Goal: Task Accomplishment & Management: Complete application form

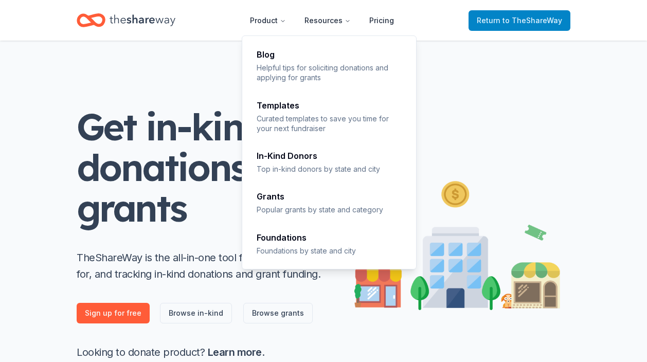
click at [495, 20] on span "Return to TheShareWay" at bounding box center [519, 20] width 85 height 12
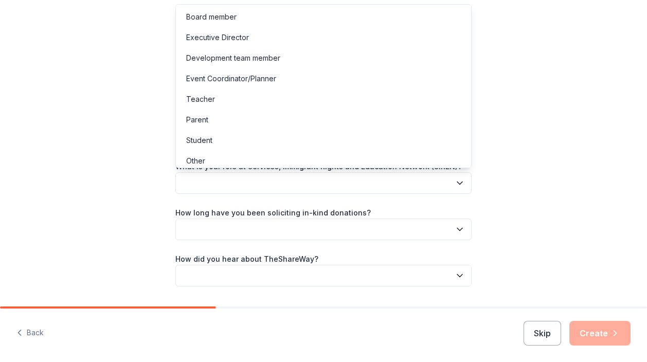
click at [352, 188] on button "button" at bounding box center [323, 183] width 296 height 22
click at [275, 165] on div "Other" at bounding box center [323, 161] width 291 height 21
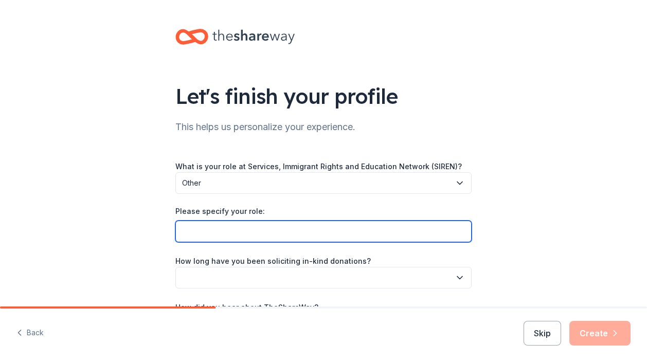
click at [272, 232] on input "Please specify your role:" at bounding box center [323, 232] width 296 height 22
type input "Administration Coordinator"
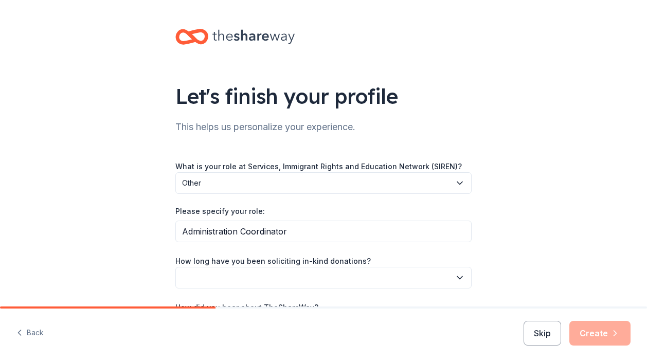
click at [301, 209] on div "Please specify your role:" at bounding box center [323, 213] width 296 height 14
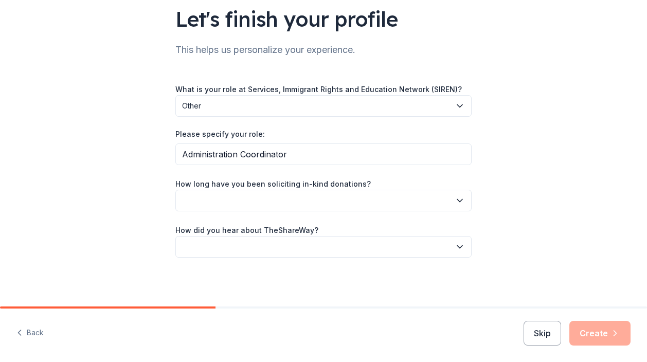
click at [302, 195] on button "button" at bounding box center [323, 201] width 296 height 22
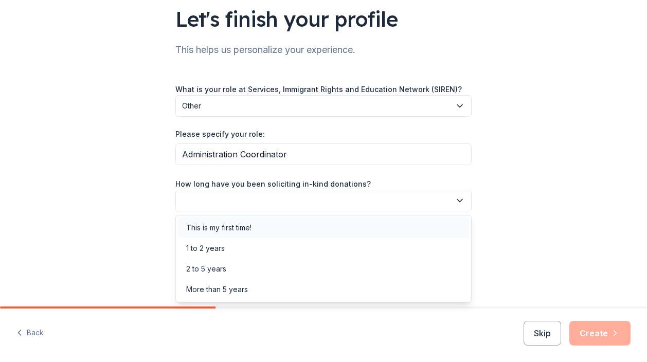
click at [303, 225] on div "This is my first time!" at bounding box center [323, 228] width 291 height 21
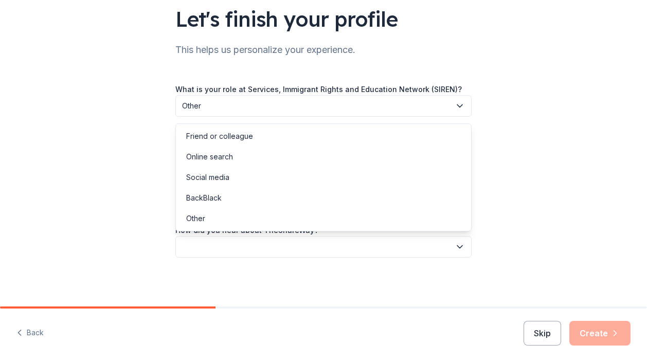
click at [300, 249] on button "button" at bounding box center [323, 247] width 296 height 22
click at [307, 217] on div "Other" at bounding box center [323, 218] width 291 height 21
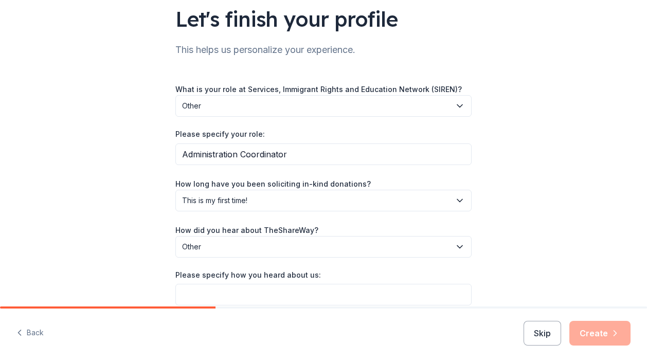
scroll to position [125, 0]
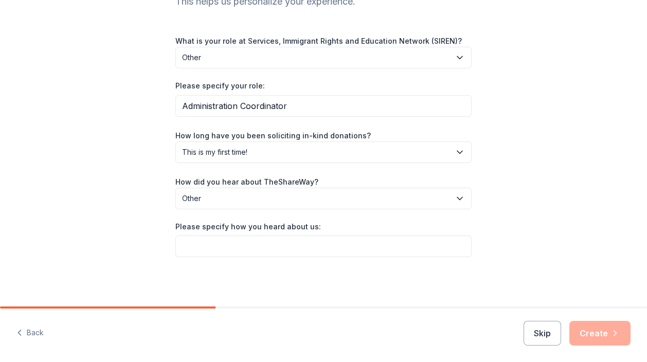
click at [391, 195] on span "Other" at bounding box center [316, 198] width 268 height 12
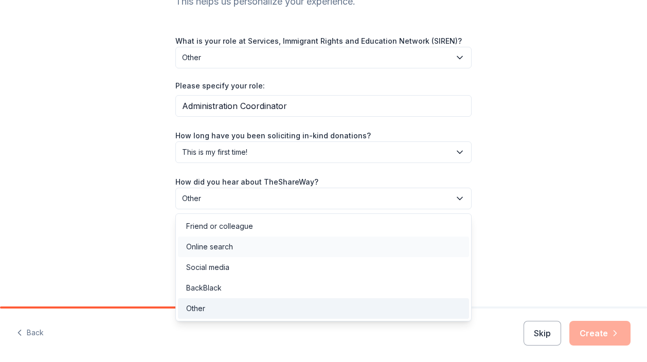
click at [361, 247] on div "Online search" at bounding box center [323, 247] width 291 height 21
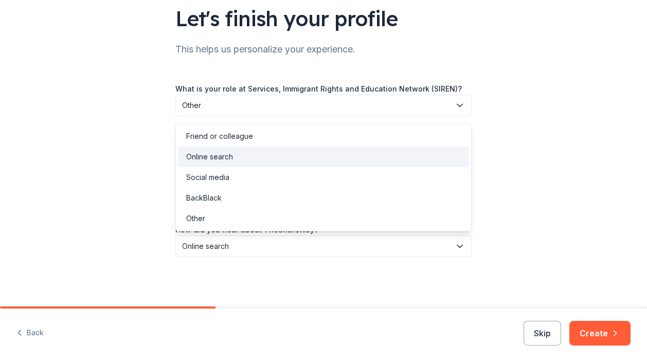
scroll to position [77, 0]
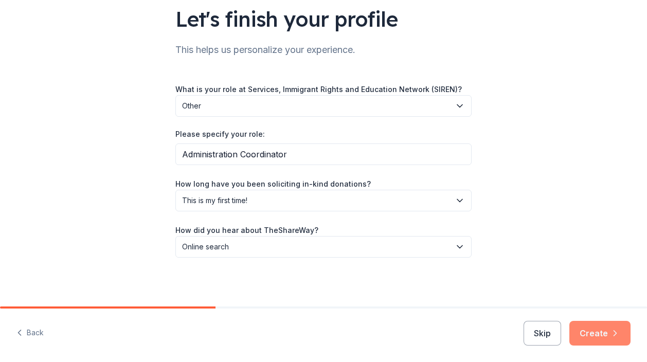
click at [578, 326] on button "Create" at bounding box center [599, 333] width 61 height 25
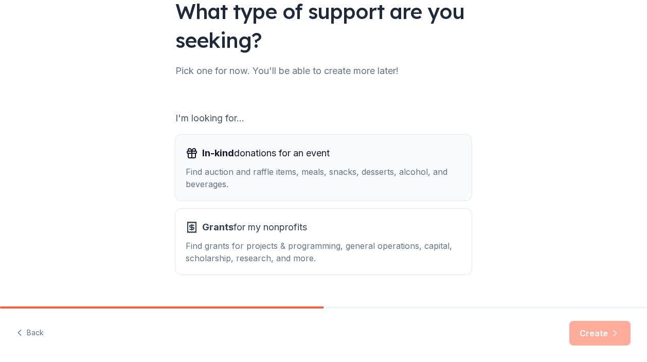
scroll to position [109, 0]
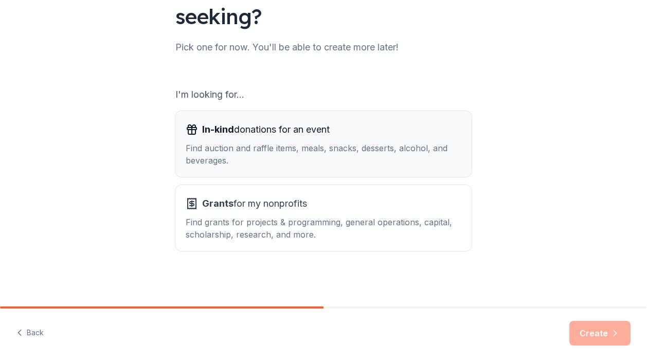
click at [413, 152] on div "Find auction and raffle items, meals, snacks, desserts, alcohol, and beverages." at bounding box center [324, 154] width 276 height 25
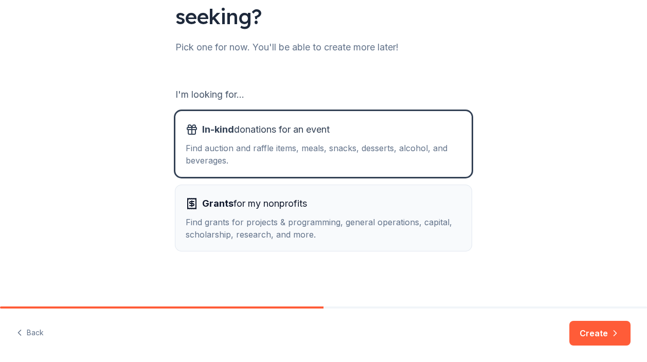
click at [400, 208] on div "Grants for my nonprofits" at bounding box center [324, 203] width 276 height 16
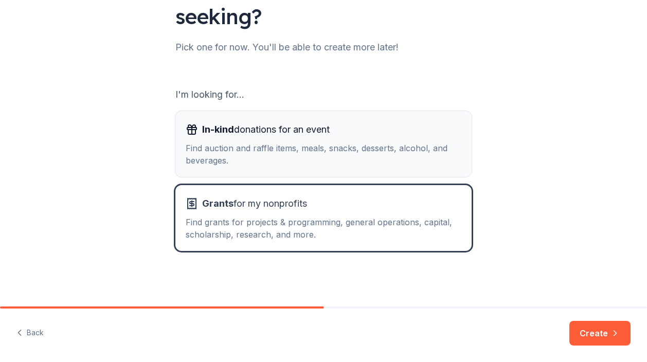
click at [402, 144] on div "Find auction and raffle items, meals, snacks, desserts, alcohol, and beverages." at bounding box center [324, 154] width 276 height 25
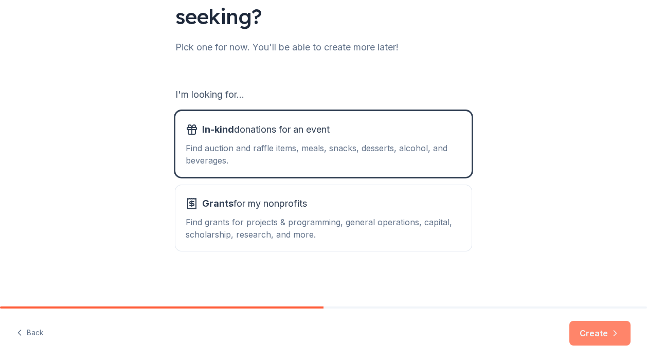
click at [584, 331] on button "Create" at bounding box center [599, 333] width 61 height 25
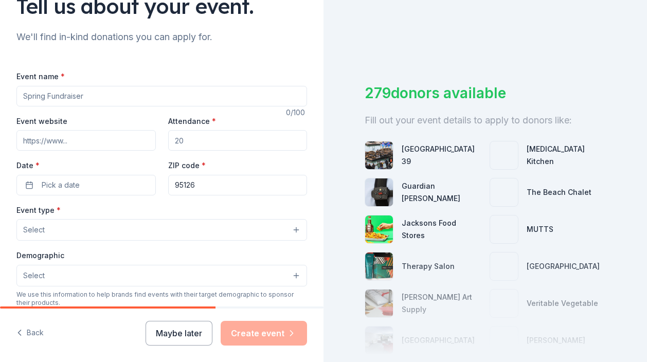
scroll to position [98, 0]
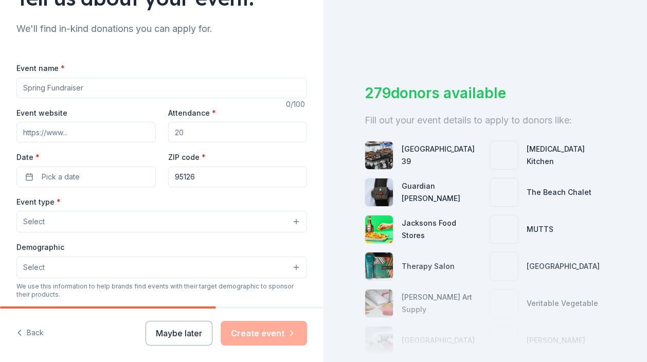
click at [111, 90] on input "Event name *" at bounding box center [161, 88] width 291 height 21
click at [73, 93] on input "SIREN GALA " A Glimmer of Hope"" at bounding box center [161, 88] width 291 height 21
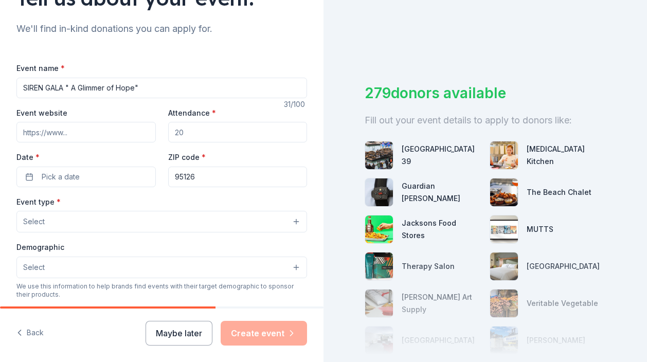
click at [74, 86] on input "SIREN GALA " A Glimmer of Hope"" at bounding box center [161, 88] width 291 height 21
type input "SIREN GALA "A Glimmer of Hope""
click at [71, 133] on input "Event website" at bounding box center [85, 132] width 139 height 21
type input "sirenimmigrantrights.org"
click at [167, 135] on div "Event website sirenimmigrantrights.org Attendance * Date * Pick a date ZIP code…" at bounding box center [161, 146] width 291 height 81
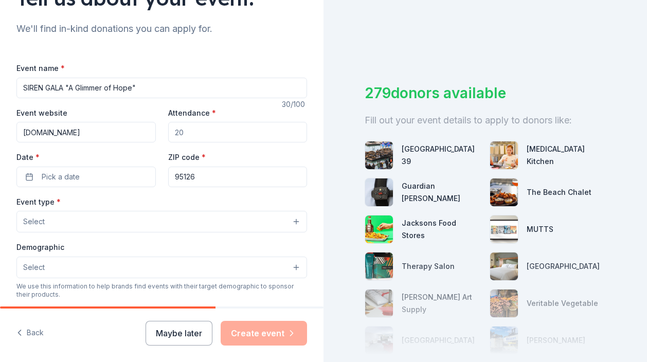
click at [188, 135] on input "Attendance *" at bounding box center [237, 132] width 139 height 21
type input "300"
click at [106, 170] on button "Pick a date" at bounding box center [85, 177] width 139 height 21
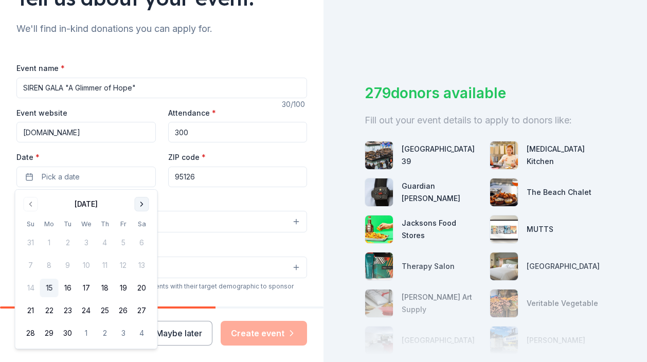
click at [142, 200] on button "Go to next month" at bounding box center [142, 204] width 14 height 14
click at [142, 293] on button "15" at bounding box center [142, 288] width 19 height 19
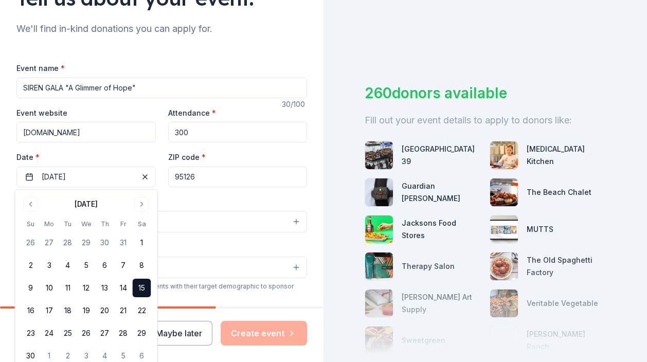
click at [204, 200] on div "Event type * Select" at bounding box center [161, 214] width 291 height 38
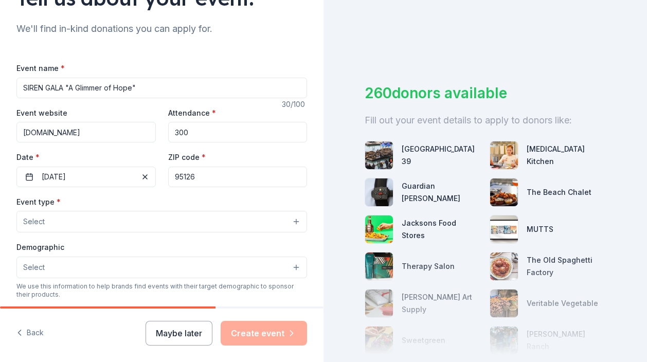
click at [165, 220] on button "Select" at bounding box center [161, 222] width 291 height 22
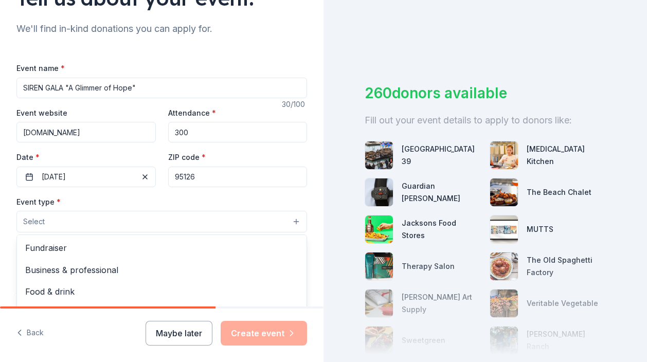
click at [160, 247] on span "Fundraiser" at bounding box center [161, 247] width 273 height 13
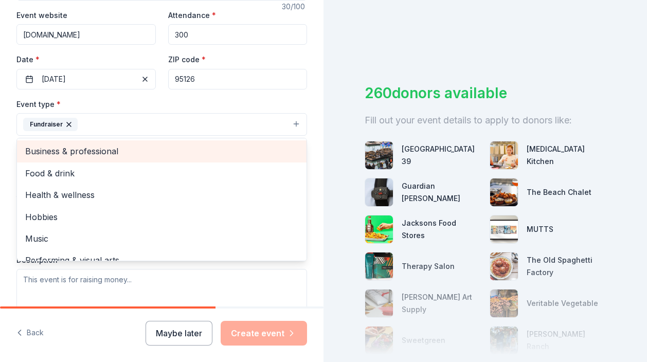
scroll to position [12, 0]
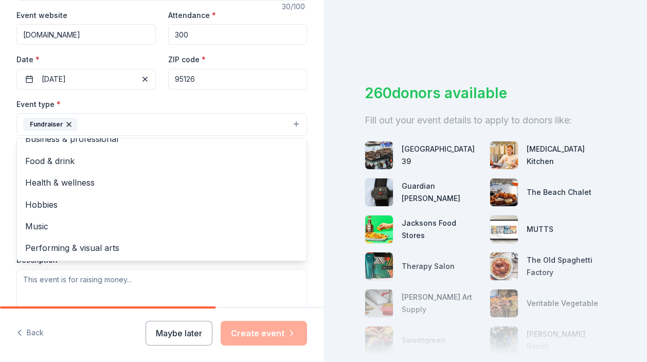
click at [243, 101] on div "Event type * Fundraiser Business & professional Food & drink Health & wellness …" at bounding box center [161, 117] width 291 height 39
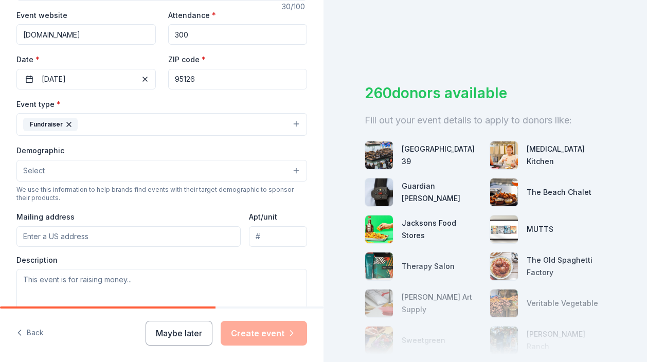
click at [210, 175] on button "Select" at bounding box center [161, 171] width 291 height 22
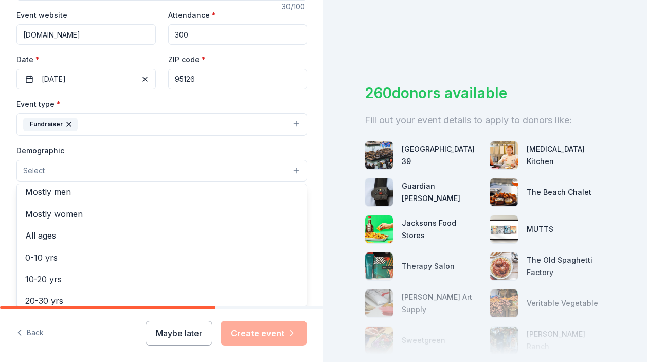
scroll to position [0, 0]
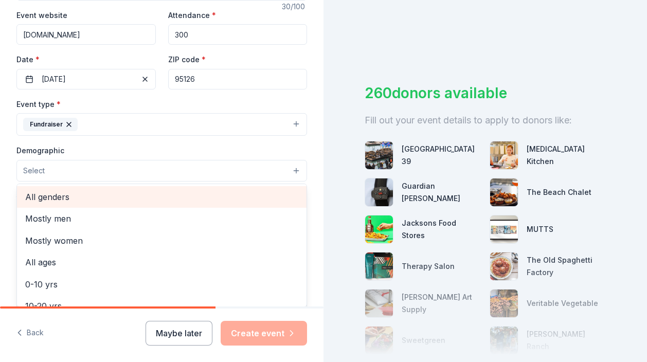
click at [183, 192] on span "All genders" at bounding box center [161, 196] width 273 height 13
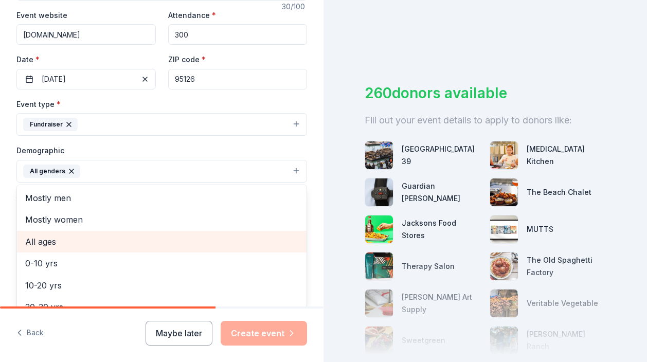
click at [147, 246] on span "All ages" at bounding box center [161, 241] width 273 height 13
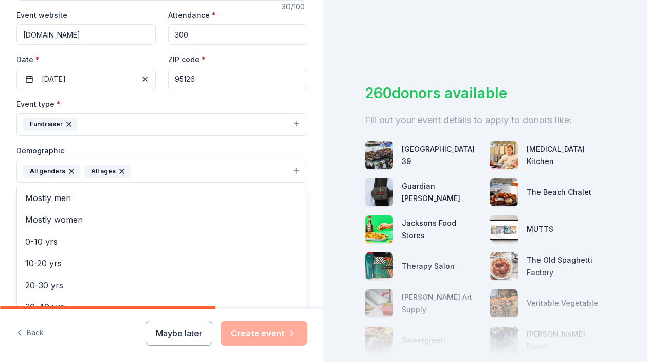
click at [171, 149] on div "Demographic All genders All ages Mostly men Mostly women 0-10 yrs 10-20 yrs 20-…" at bounding box center [161, 163] width 291 height 39
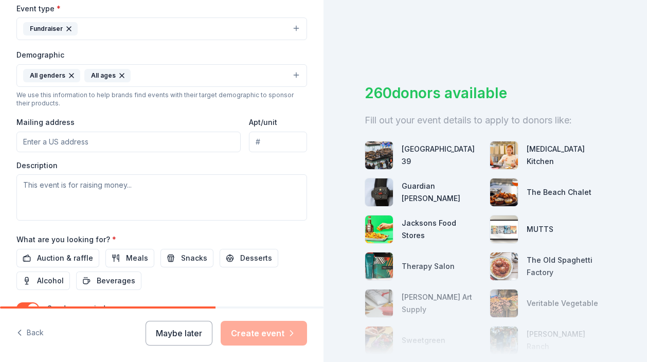
scroll to position [293, 0]
click at [157, 141] on input "Mailing address" at bounding box center [128, 141] width 224 height 21
type input "1769 Park Avenue, San Jose, CA, 95126"
click at [268, 137] on input "Apt/unit" at bounding box center [278, 141] width 58 height 21
type input "Ste 200"
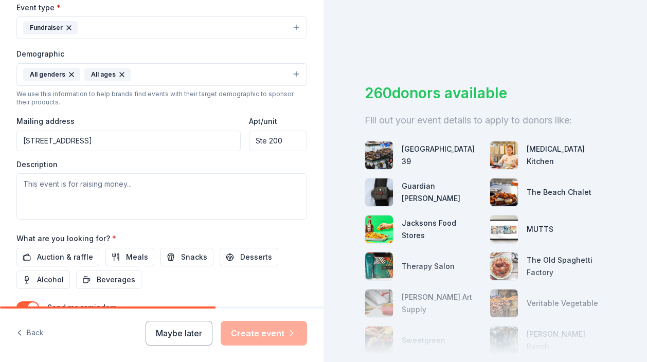
click at [186, 171] on div "Description" at bounding box center [161, 189] width 291 height 61
click at [168, 192] on textarea at bounding box center [161, 196] width 291 height 46
paste textarea "Services, Immigrant Rights and Education (SIREN) is a nonprofit dedicated to ad…"
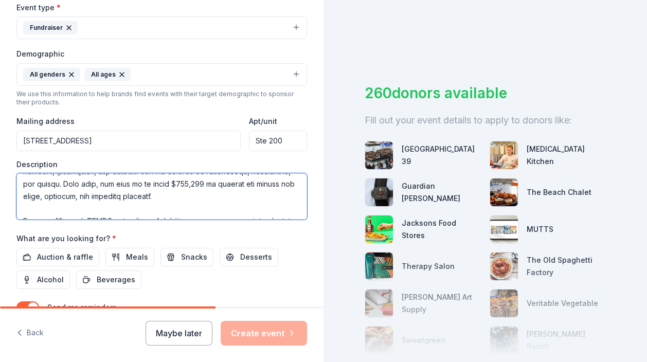
scroll to position [87, 0]
click at [157, 199] on textarea at bounding box center [161, 196] width 291 height 46
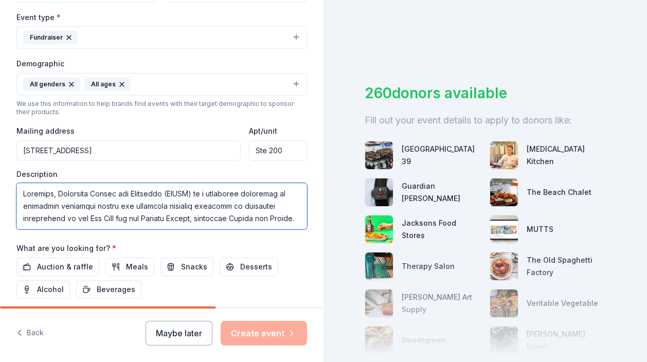
scroll to position [380, 0]
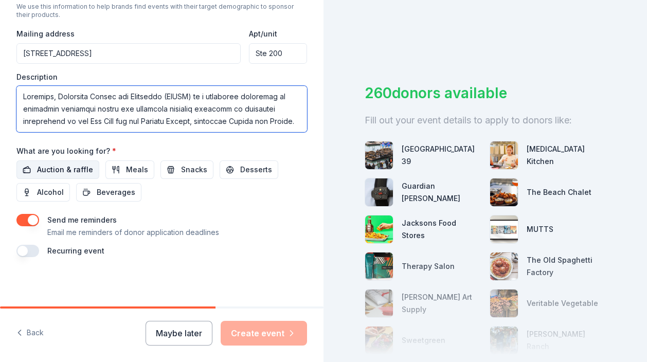
type textarea "Services, Immigrant Rights and Education (SIREN) is a nonprofit dedicated to ad…"
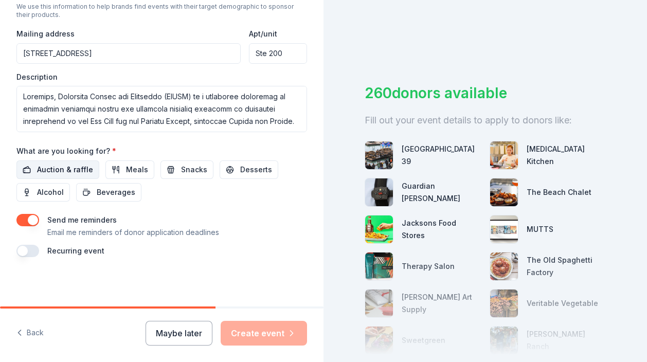
click at [77, 170] on span "Auction & raffle" at bounding box center [65, 170] width 56 height 12
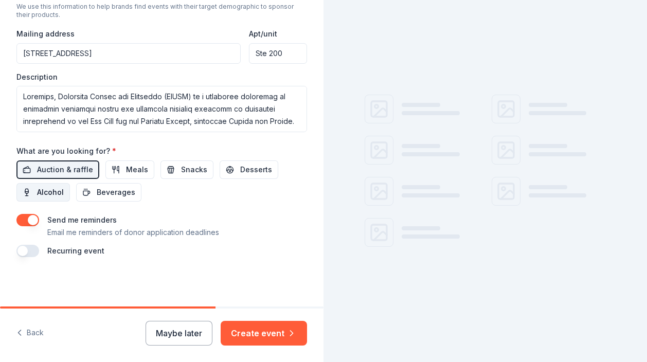
click at [61, 193] on span "Alcohol" at bounding box center [50, 192] width 27 height 12
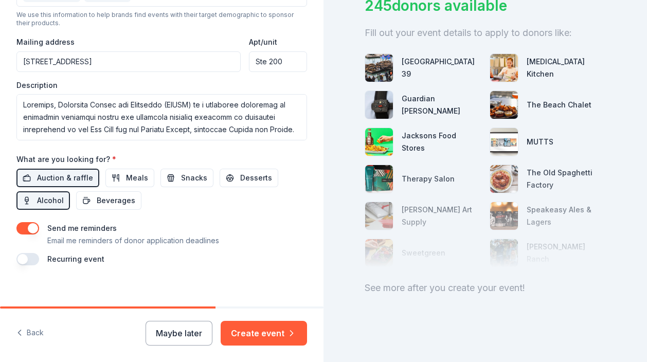
scroll to position [372, 0]
click at [53, 206] on button "Alcohol" at bounding box center [42, 200] width 53 height 19
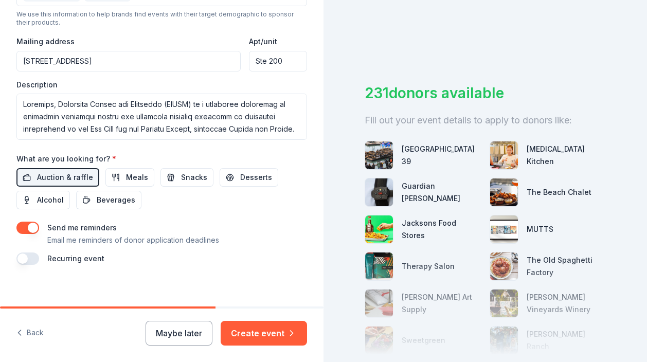
scroll to position [380, 0]
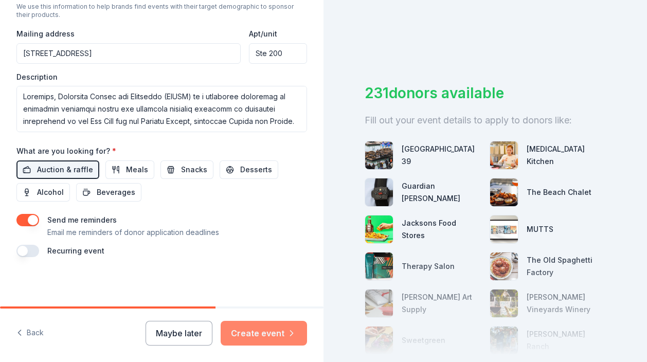
click at [256, 327] on button "Create event" at bounding box center [264, 333] width 86 height 25
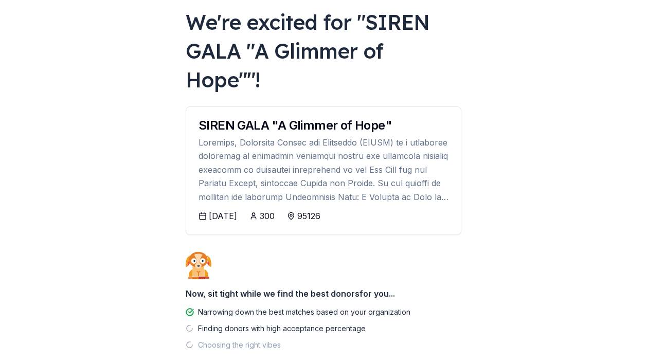
scroll to position [86, 0]
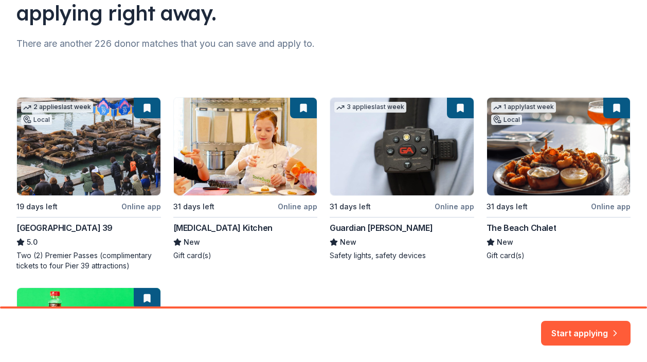
scroll to position [306, 0]
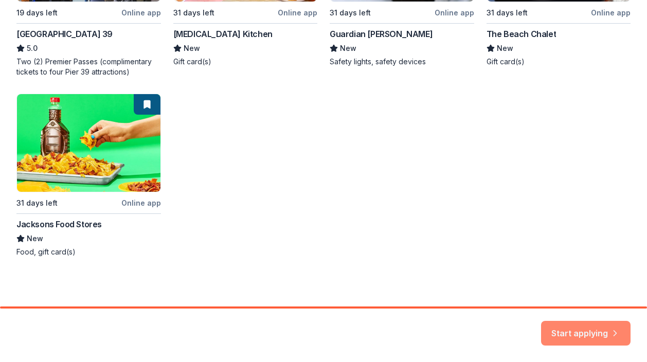
click at [569, 336] on button "Start applying" at bounding box center [585, 327] width 89 height 25
click at [589, 327] on div "Start applying" at bounding box center [585, 333] width 89 height 25
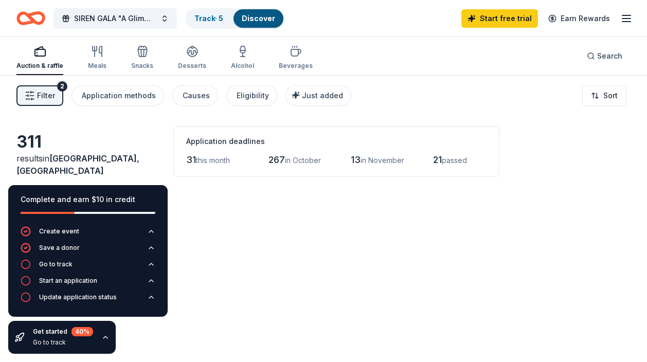
click at [157, 152] on div "311" at bounding box center [88, 142] width 145 height 21
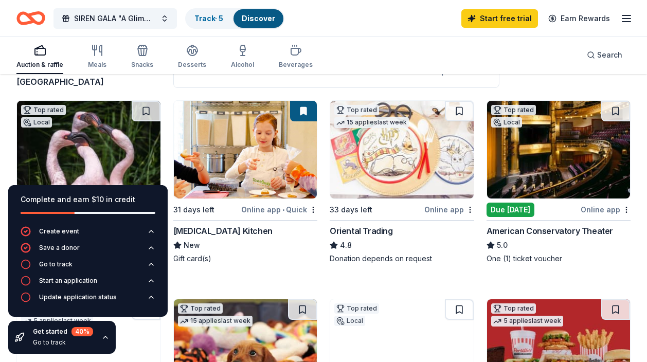
scroll to position [98, 0]
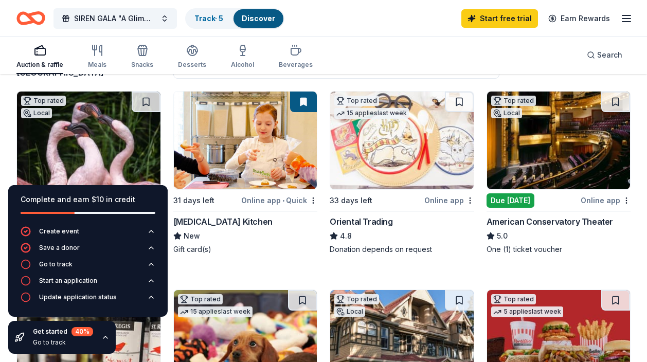
click at [563, 153] on img at bounding box center [558, 141] width 143 height 98
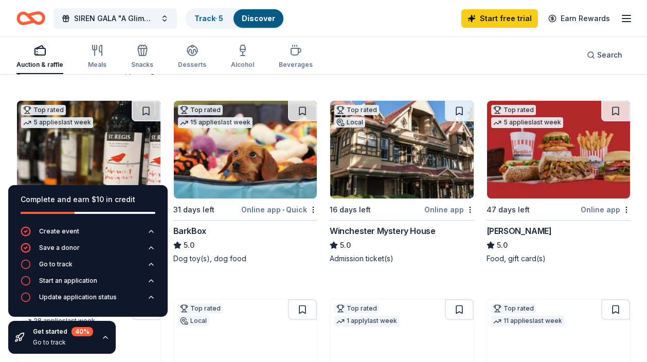
scroll to position [292, 0]
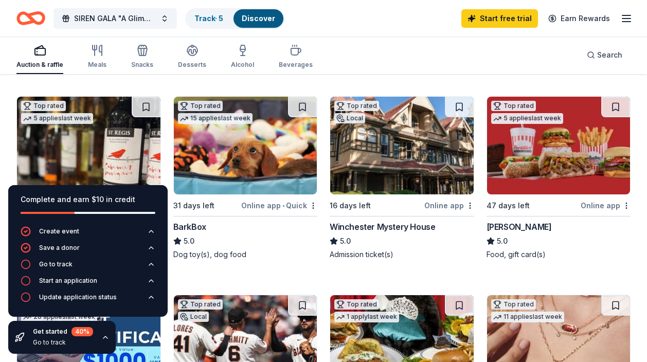
click at [98, 341] on div "Get started 40 % Go to track" at bounding box center [61, 337] width 107 height 33
click at [104, 338] on icon "button" at bounding box center [105, 337] width 8 height 8
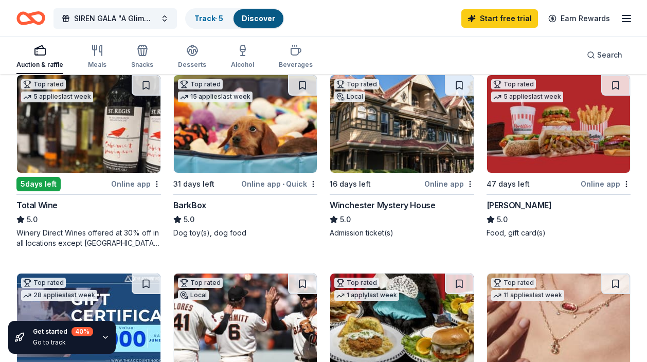
scroll to position [319, 0]
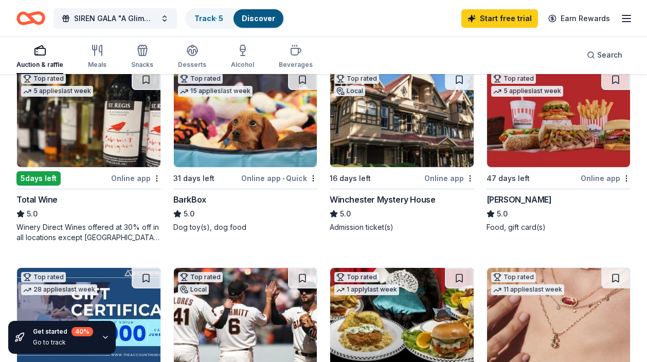
click at [367, 134] on img at bounding box center [401, 118] width 143 height 98
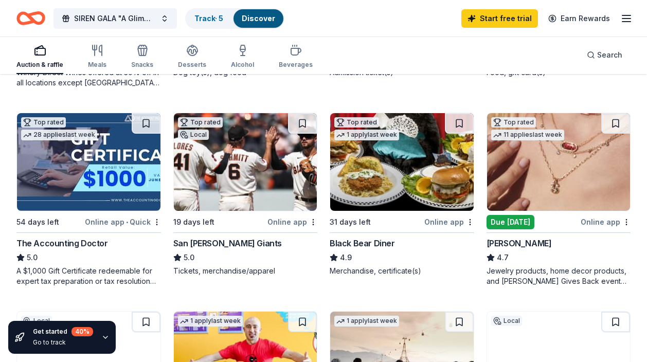
scroll to position [475, 0]
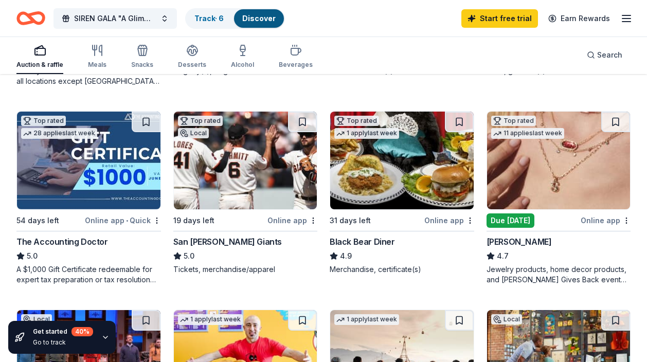
click at [579, 131] on img at bounding box center [558, 161] width 143 height 98
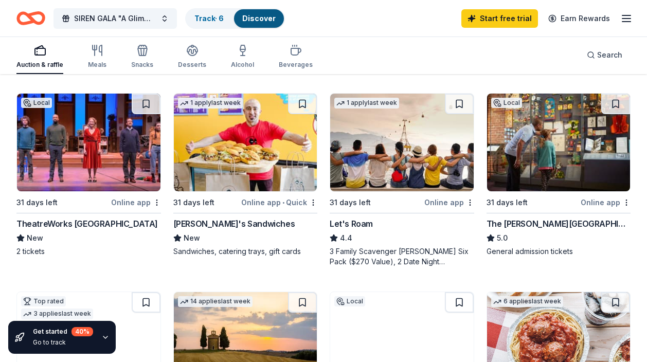
scroll to position [687, 0]
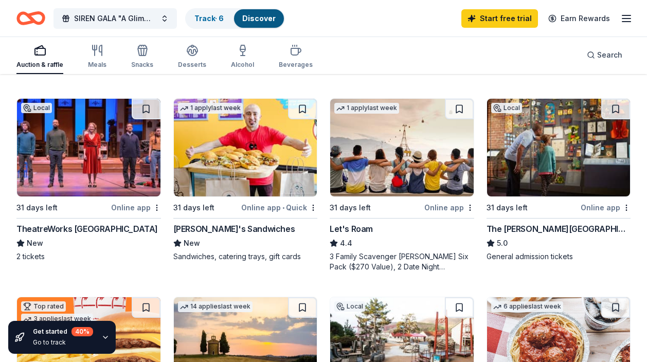
click at [255, 146] on img at bounding box center [245, 148] width 143 height 98
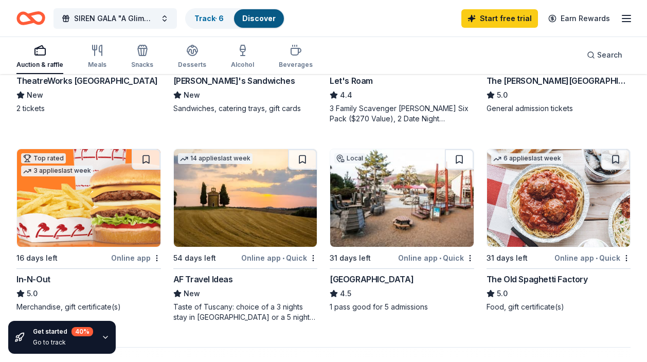
scroll to position [836, 0]
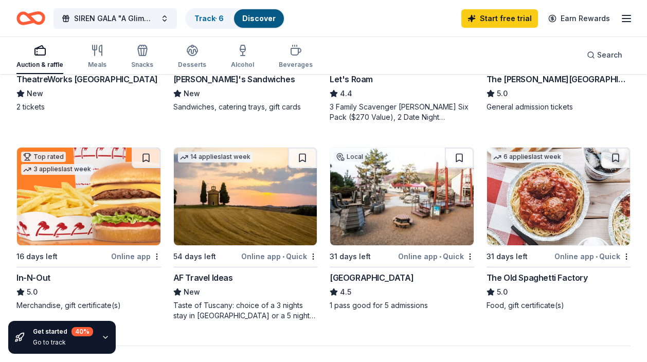
click at [264, 213] on img at bounding box center [245, 197] width 143 height 98
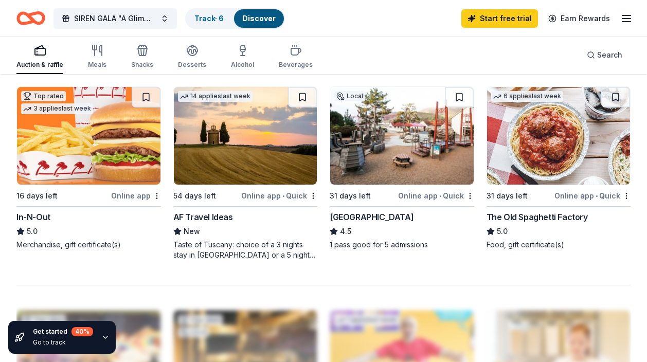
scroll to position [899, 0]
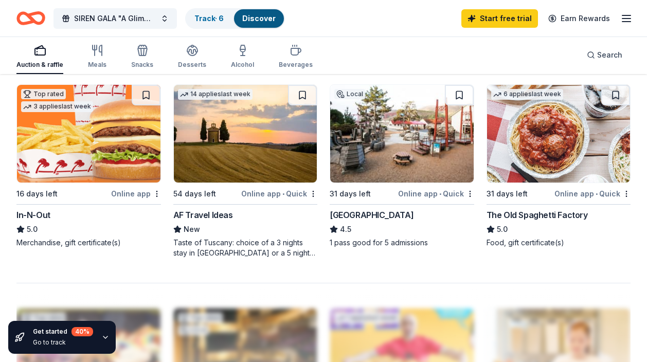
click at [415, 143] on img at bounding box center [401, 134] width 143 height 98
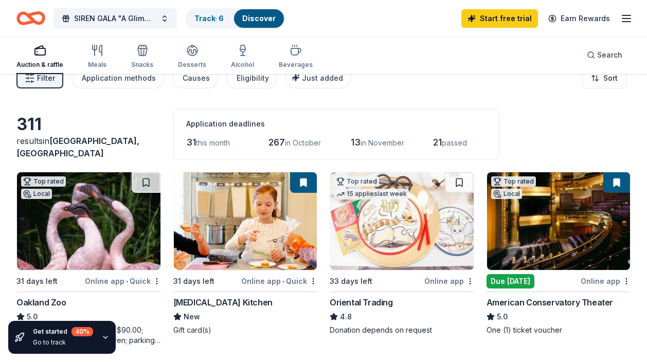
scroll to position [0, 0]
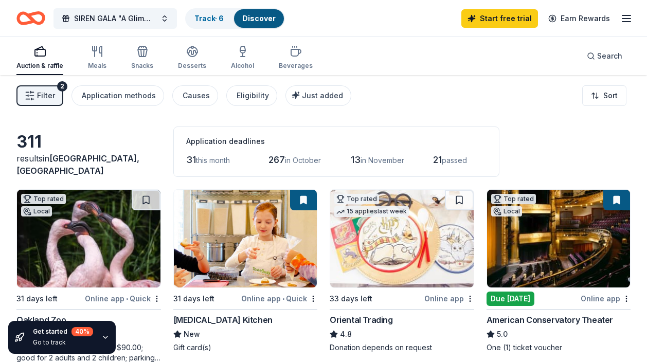
click at [47, 93] on span "Filter" at bounding box center [46, 95] width 18 height 12
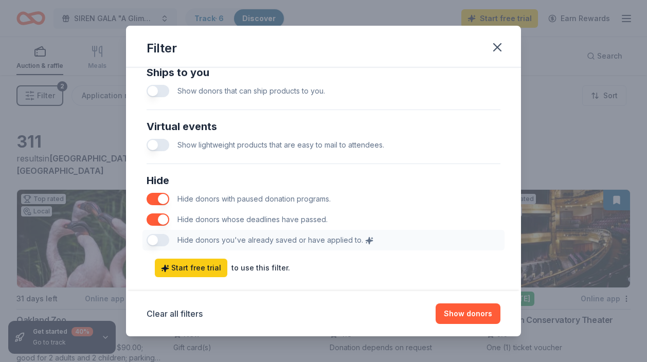
scroll to position [524, 0]
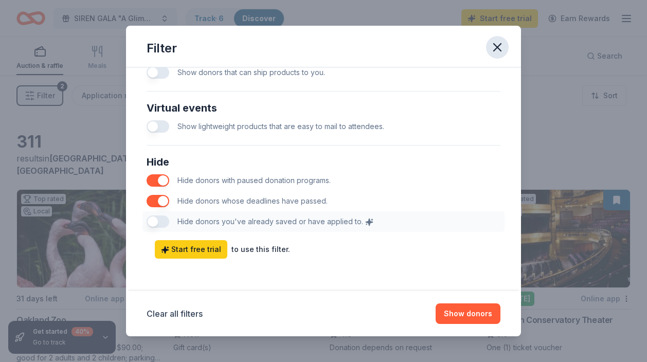
click at [498, 47] on icon "button" at bounding box center [497, 47] width 7 height 7
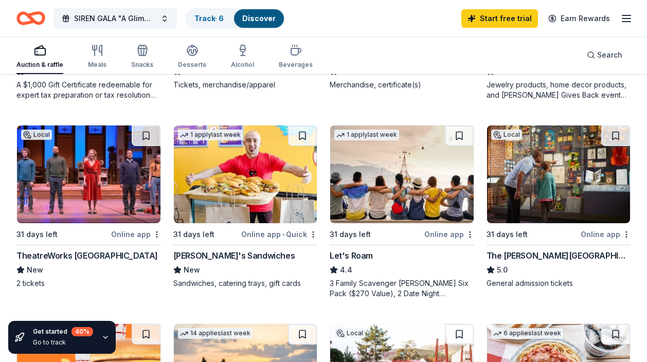
scroll to position [663, 0]
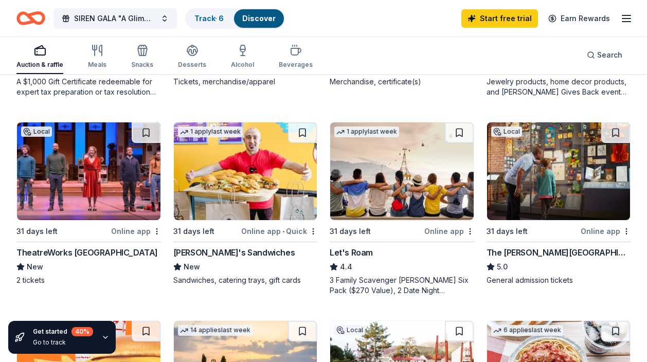
click at [422, 176] on img at bounding box center [401, 171] width 143 height 98
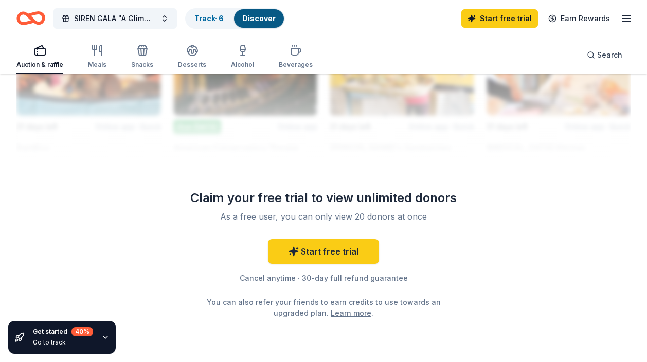
scroll to position [1202, 0]
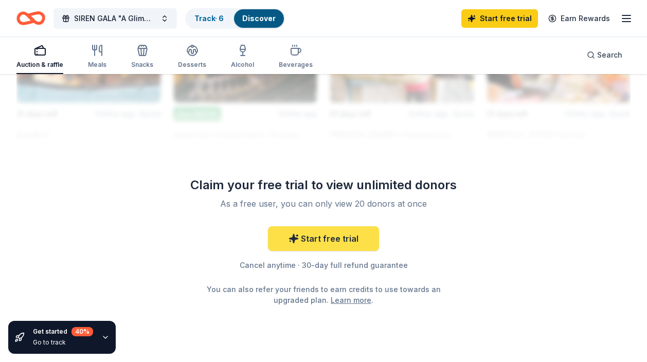
click at [352, 239] on link "Start free trial" at bounding box center [323, 238] width 111 height 25
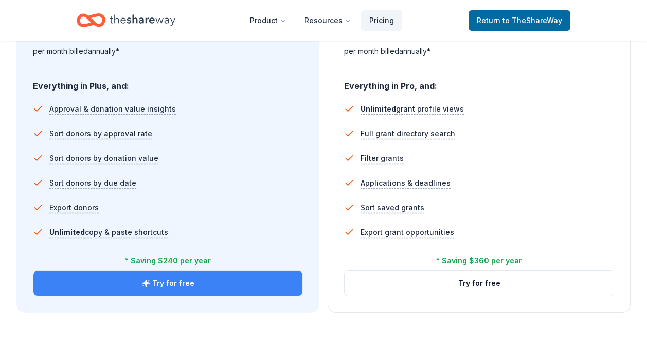
scroll to position [674, 0]
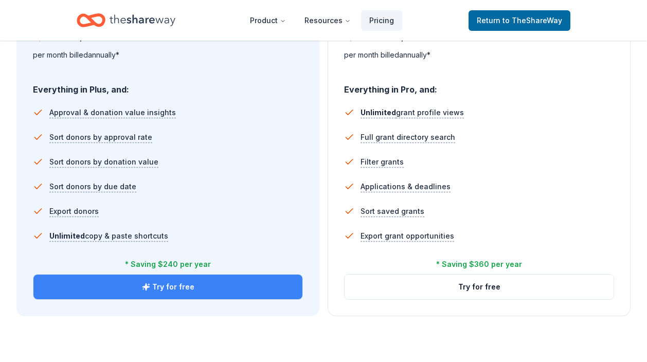
click at [212, 285] on button "Try for free" at bounding box center [167, 287] width 269 height 25
click at [182, 286] on button "Try for free" at bounding box center [167, 287] width 269 height 25
click at [195, 287] on button "Try for free" at bounding box center [167, 287] width 269 height 25
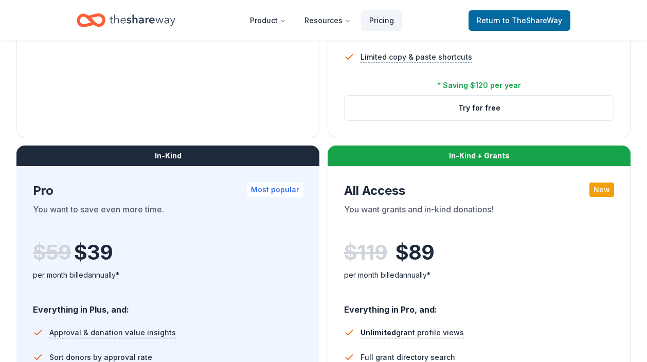
scroll to position [689, 0]
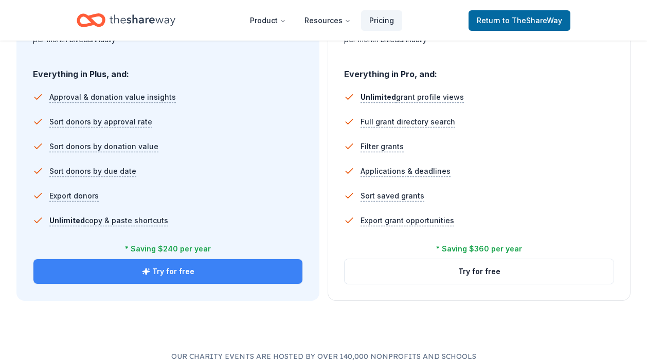
click at [166, 270] on button "Try for free" at bounding box center [167, 271] width 269 height 25
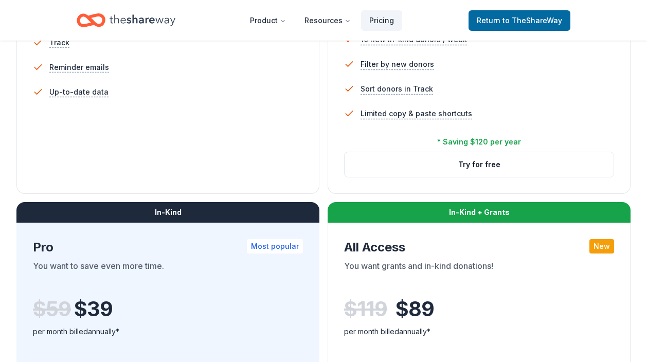
scroll to position [421, 0]
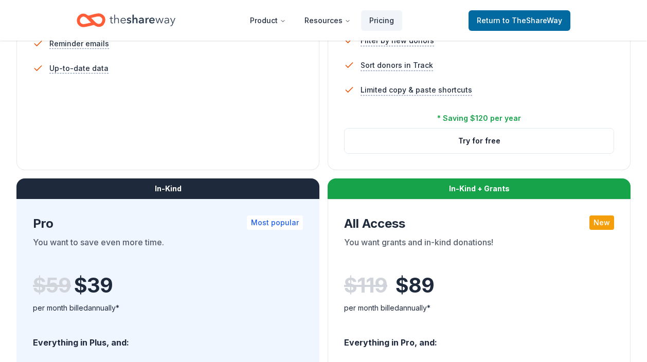
click at [225, 195] on div "In-Kind" at bounding box center [167, 188] width 303 height 21
click at [224, 182] on div "In-Kind" at bounding box center [167, 188] width 303 height 21
click at [201, 198] on div "In-Kind" at bounding box center [167, 188] width 303 height 21
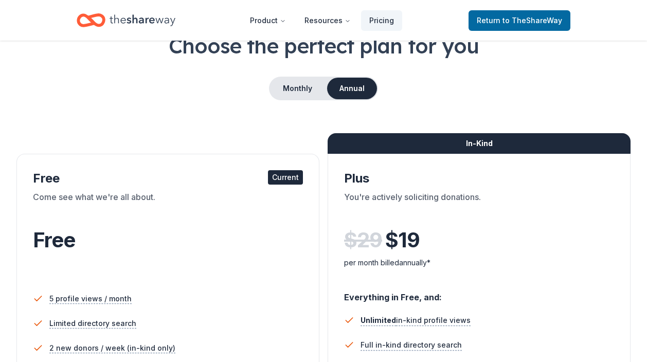
scroll to position [0, 0]
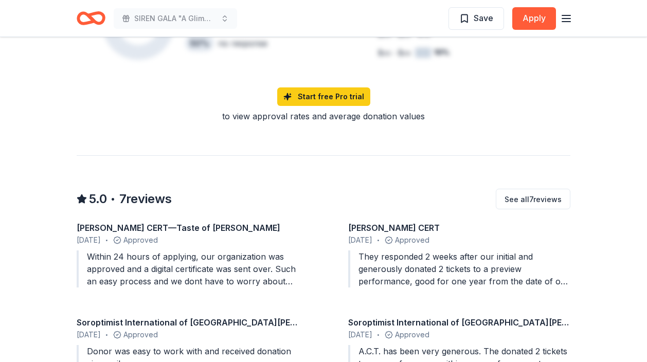
scroll to position [825, 0]
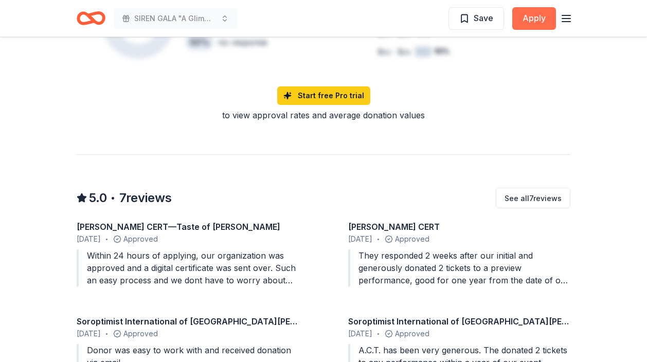
click at [525, 22] on button "Apply" at bounding box center [534, 18] width 44 height 23
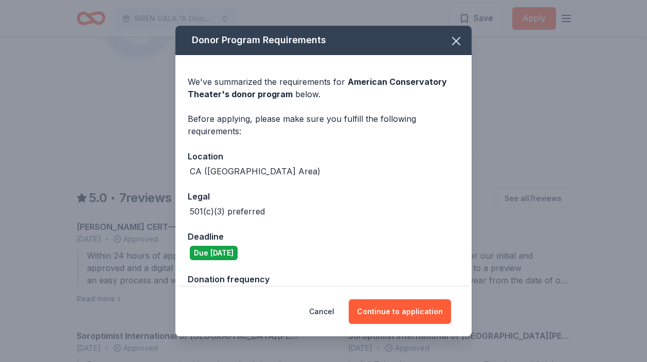
scroll to position [25, 0]
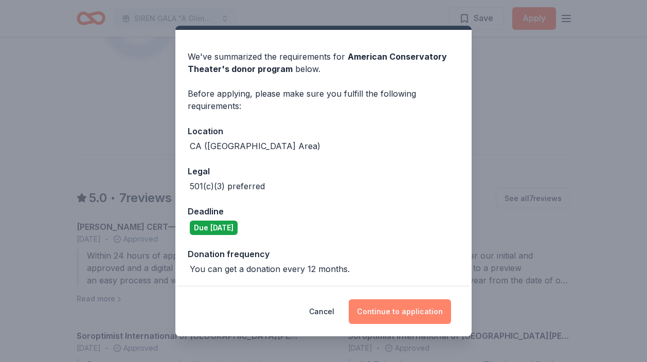
click at [392, 316] on button "Continue to application" at bounding box center [400, 311] width 102 height 25
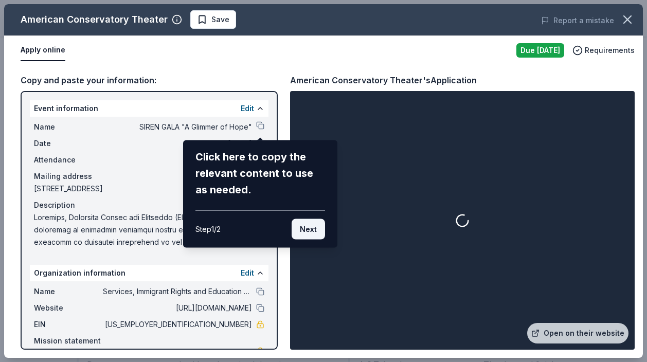
click at [312, 229] on button "Next" at bounding box center [308, 229] width 33 height 21
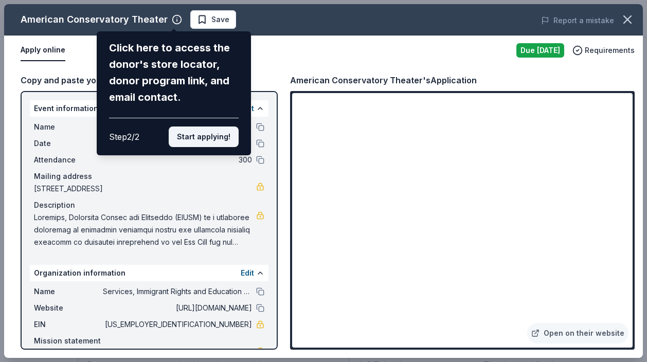
click at [228, 141] on button "Start applying!" at bounding box center [204, 137] width 70 height 21
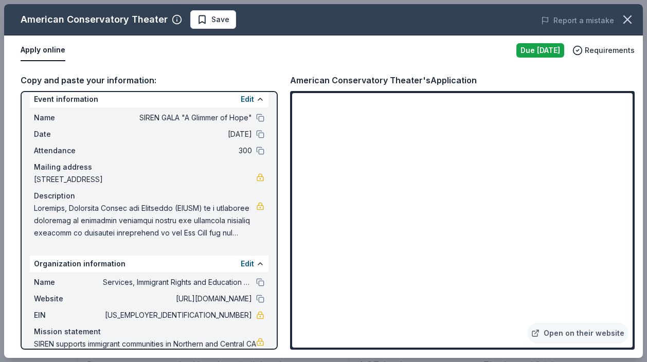
scroll to position [12, 0]
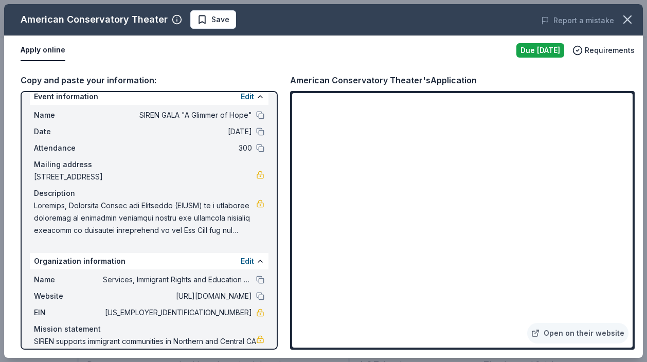
click at [232, 20] on div "American Conservatory Theater Save" at bounding box center [195, 19] width 383 height 19
click at [214, 21] on span "Save" at bounding box center [220, 19] width 18 height 12
click at [626, 22] on icon "button" at bounding box center [627, 19] width 14 height 14
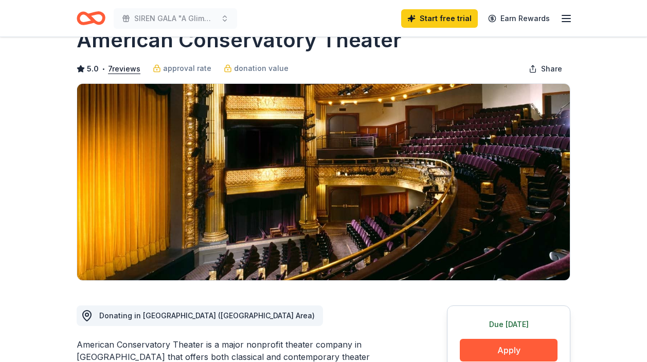
scroll to position [0, 0]
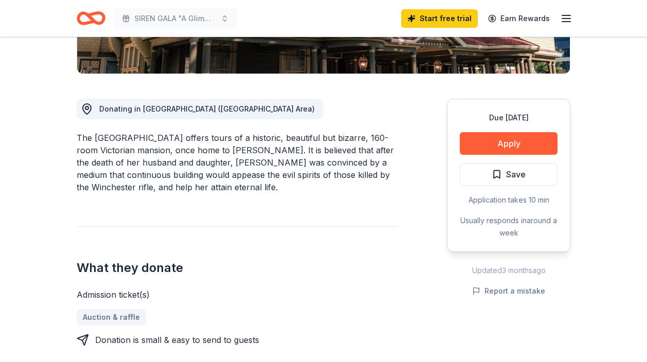
scroll to position [239, 0]
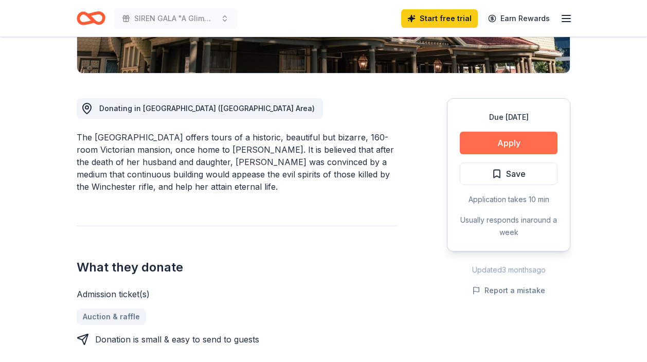
click at [502, 137] on button "Apply" at bounding box center [509, 143] width 98 height 23
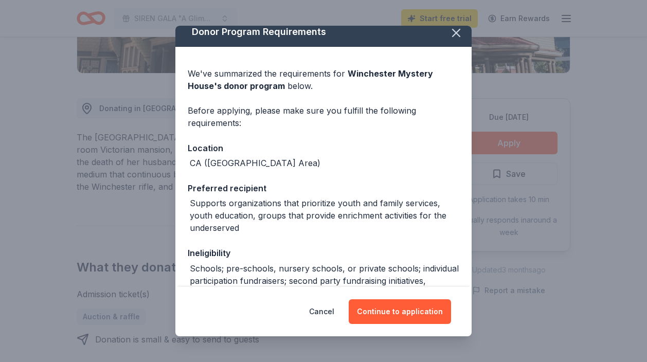
scroll to position [0, 0]
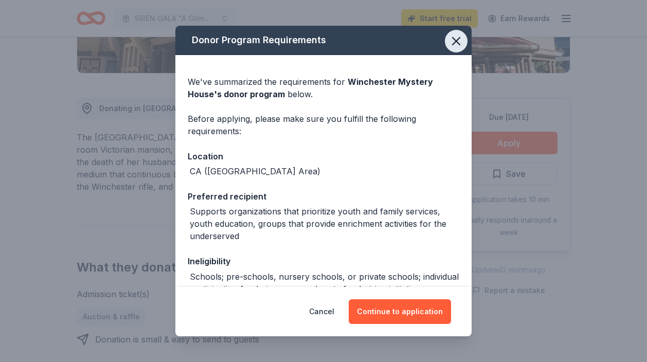
click at [458, 34] on icon "button" at bounding box center [456, 41] width 14 height 14
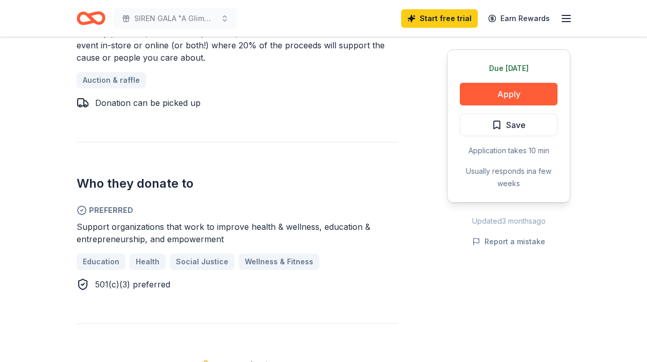
scroll to position [539, 0]
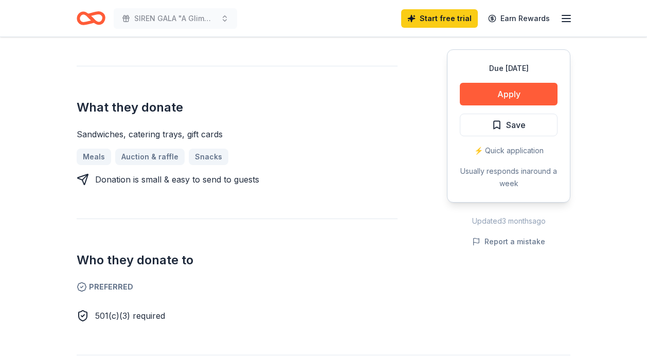
scroll to position [400, 0]
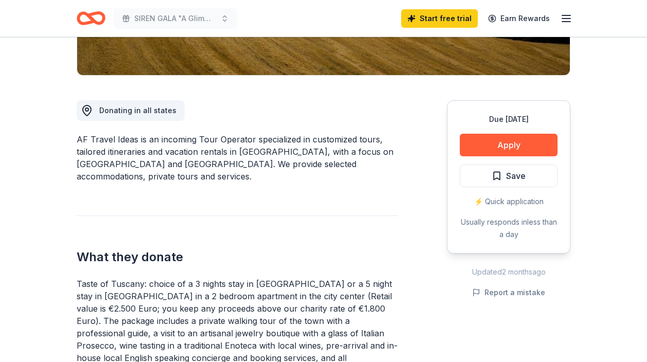
scroll to position [239, 0]
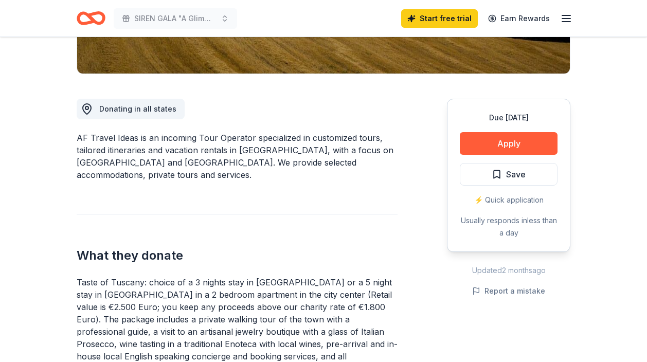
drag, startPoint x: 76, startPoint y: 135, endPoint x: 115, endPoint y: 135, distance: 39.1
click at [115, 135] on div "AF Travel Ideas is an incoming Tour Operator specialized in customized tours, t…" at bounding box center [237, 156] width 321 height 49
drag, startPoint x: 111, startPoint y: 136, endPoint x: 75, endPoint y: 136, distance: 36.5
drag, startPoint x: 75, startPoint y: 138, endPoint x: 105, endPoint y: 139, distance: 30.4
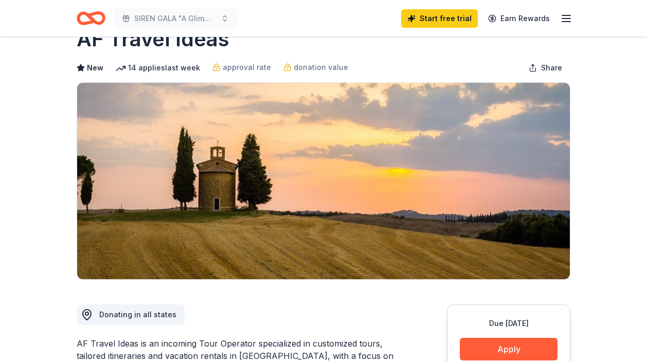
scroll to position [0, 0]
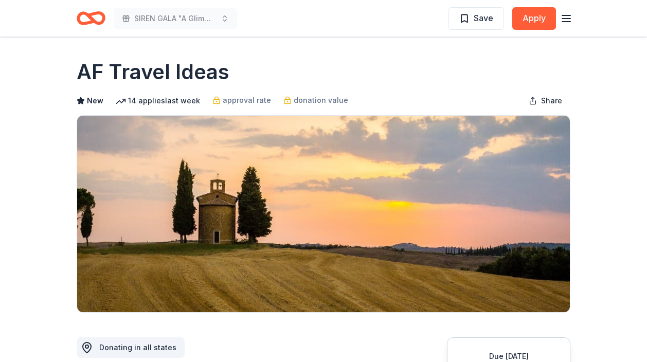
drag, startPoint x: 241, startPoint y: 71, endPoint x: 87, endPoint y: 78, distance: 154.4
click at [87, 77] on div "AF Travel Ideas" at bounding box center [324, 72] width 494 height 29
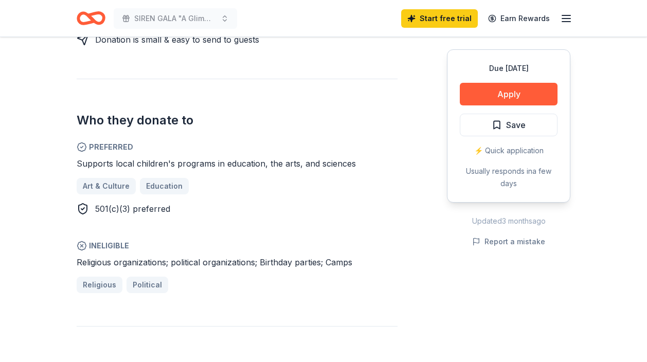
scroll to position [533, 0]
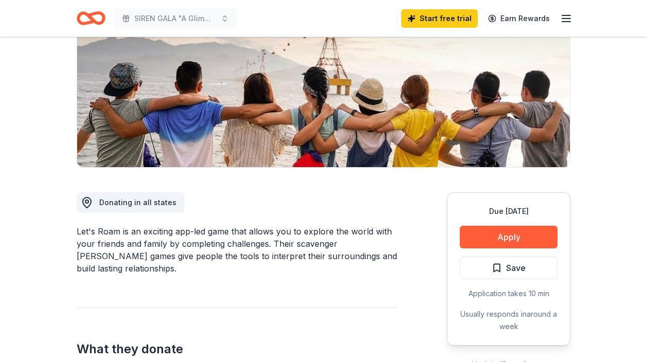
scroll to position [316, 0]
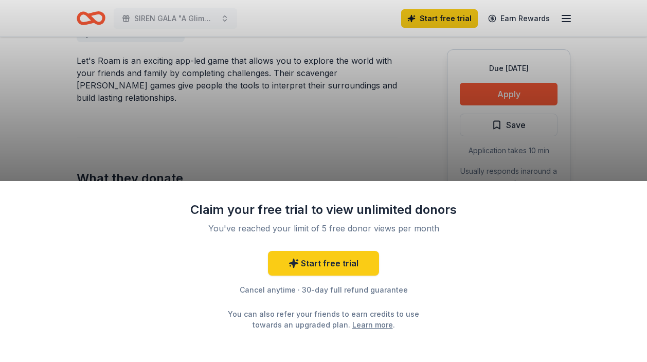
click at [403, 98] on div "Claim your free trial to view unlimited donors You've reached your limit of 5 f…" at bounding box center [323, 181] width 647 height 362
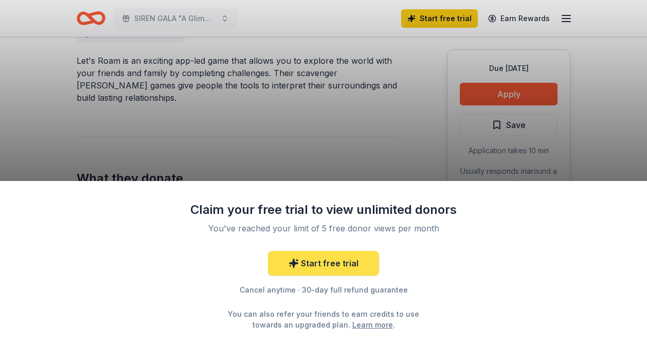
click at [343, 261] on link "Start free trial" at bounding box center [323, 263] width 111 height 25
